Goal: Task Accomplishment & Management: Use online tool/utility

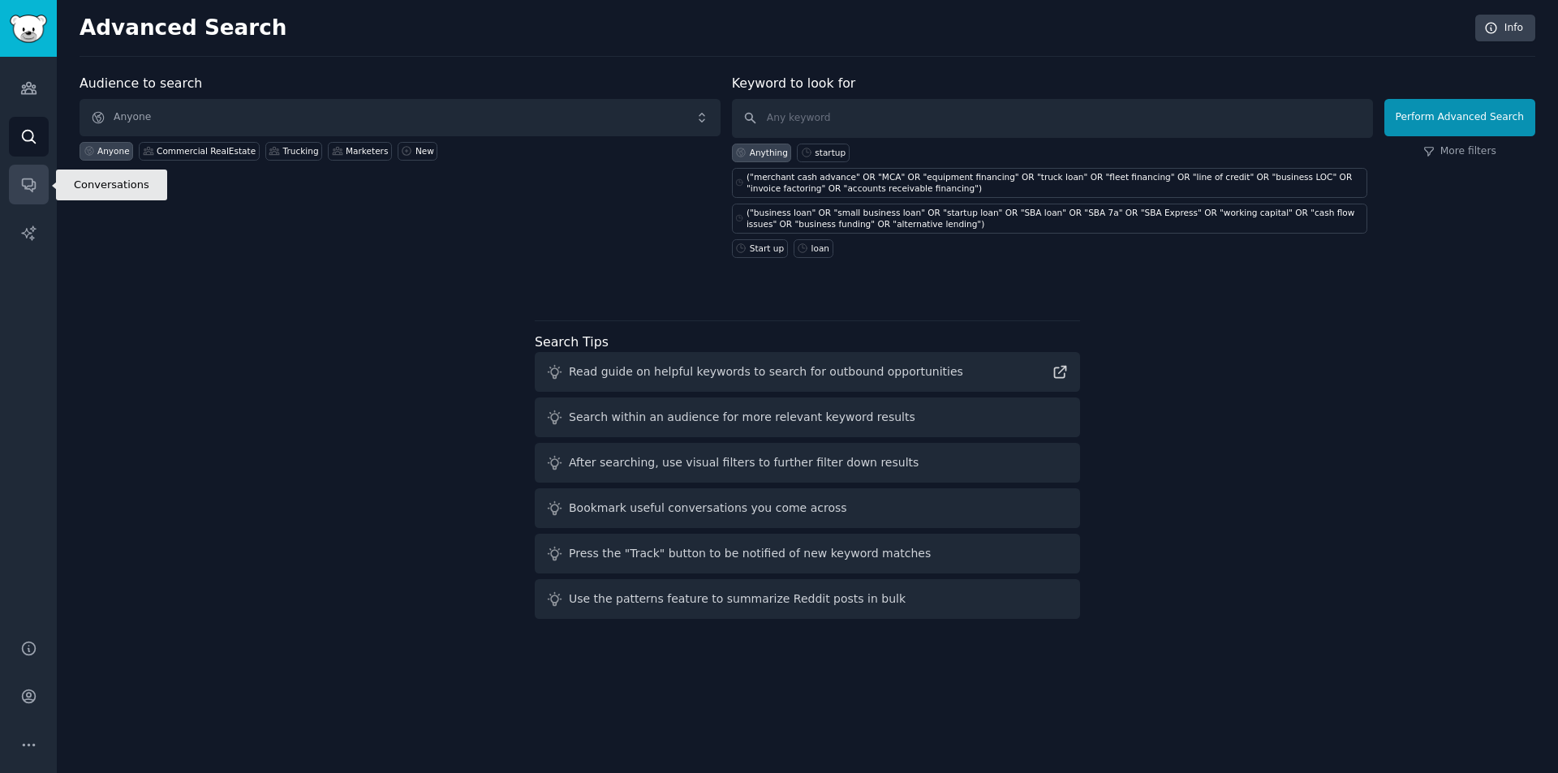
click at [22, 185] on icon "Sidebar" at bounding box center [28, 185] width 13 height 13
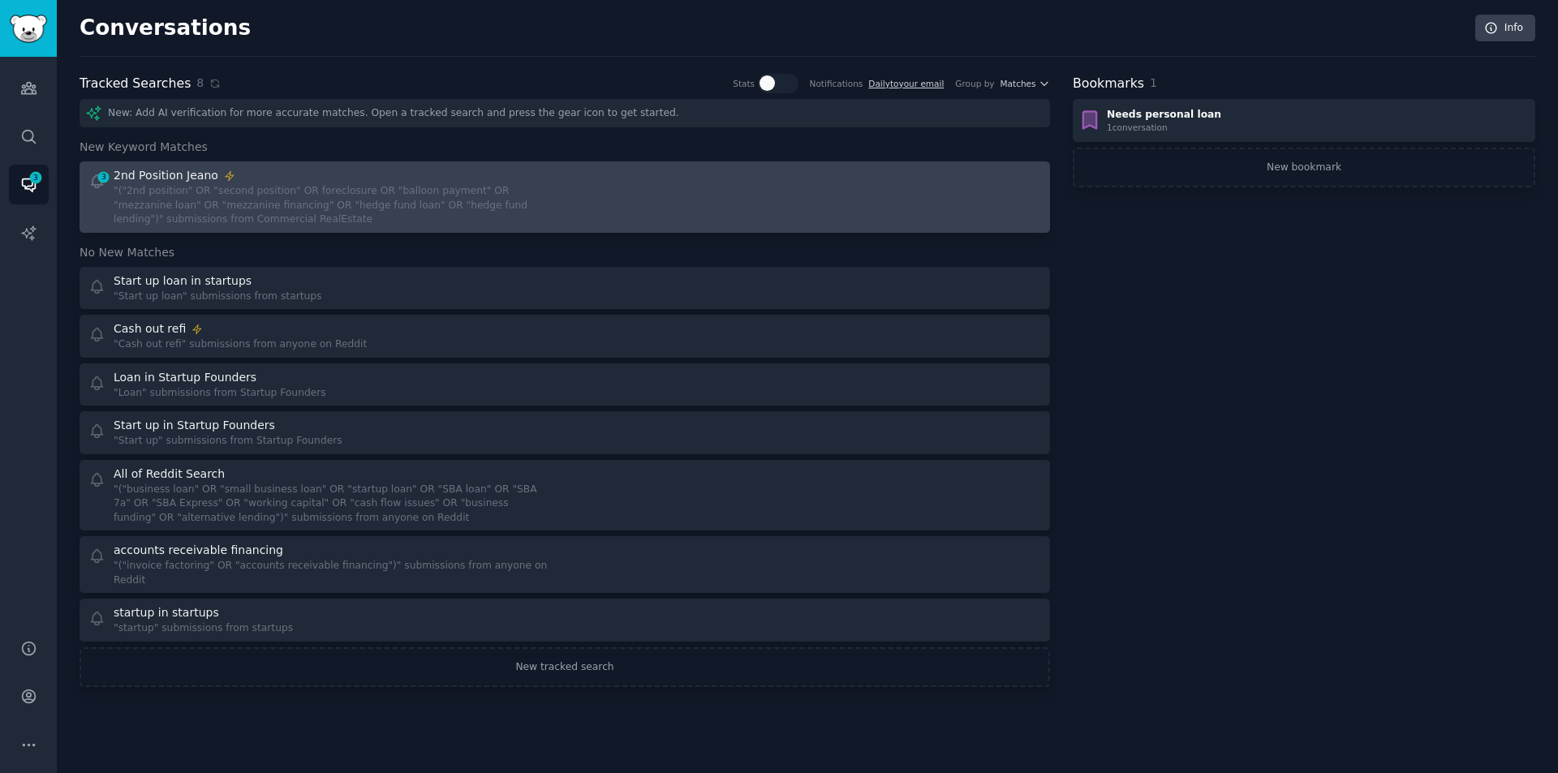
click at [350, 196] on div ""("2nd position" OR "second position" OR foreclosure OR "balloon payment" OR "m…" at bounding box center [334, 205] width 440 height 43
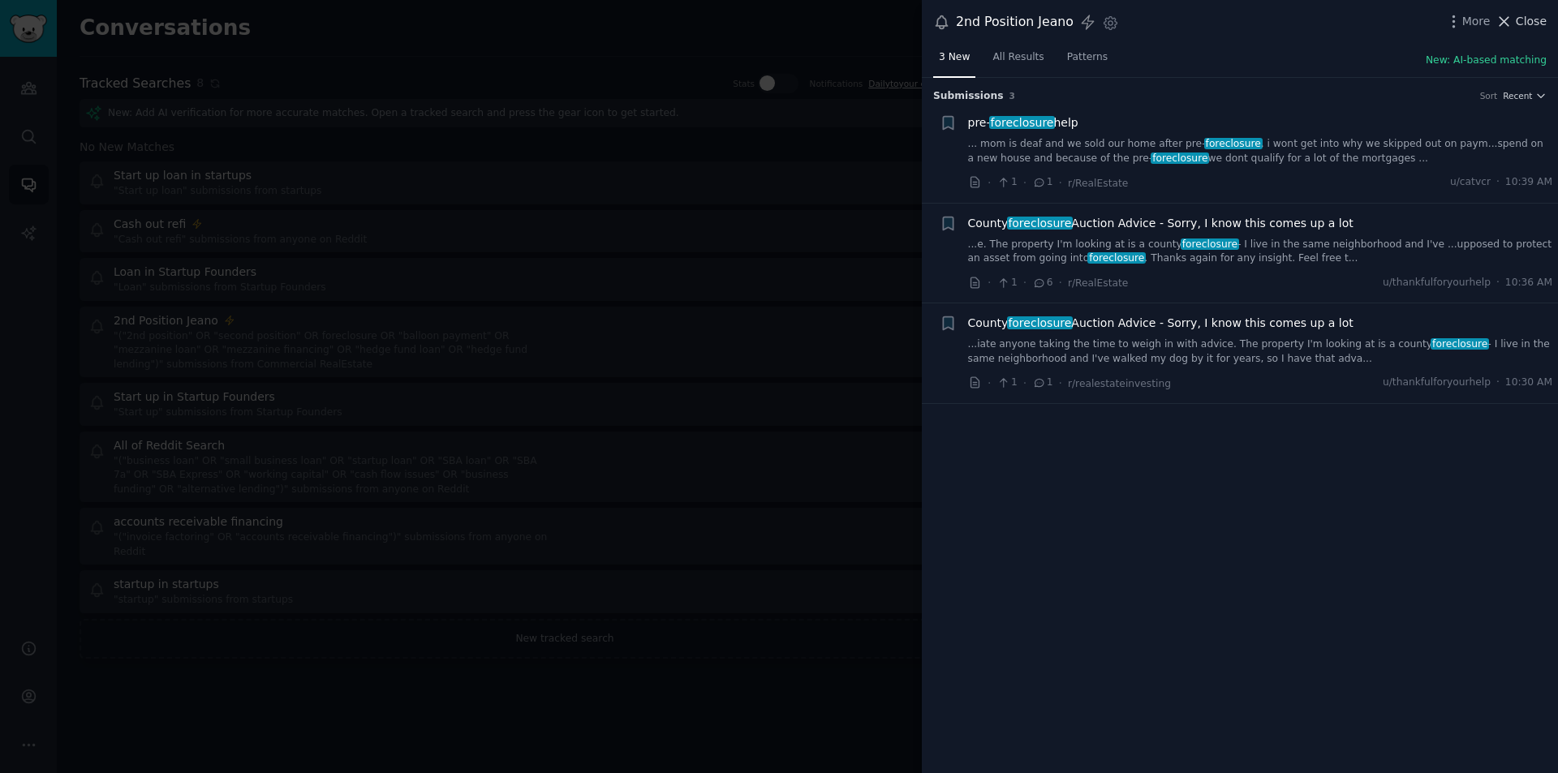
click at [1526, 14] on span "Close" at bounding box center [1531, 21] width 31 height 17
